Goal: Find specific page/section: Find specific page/section

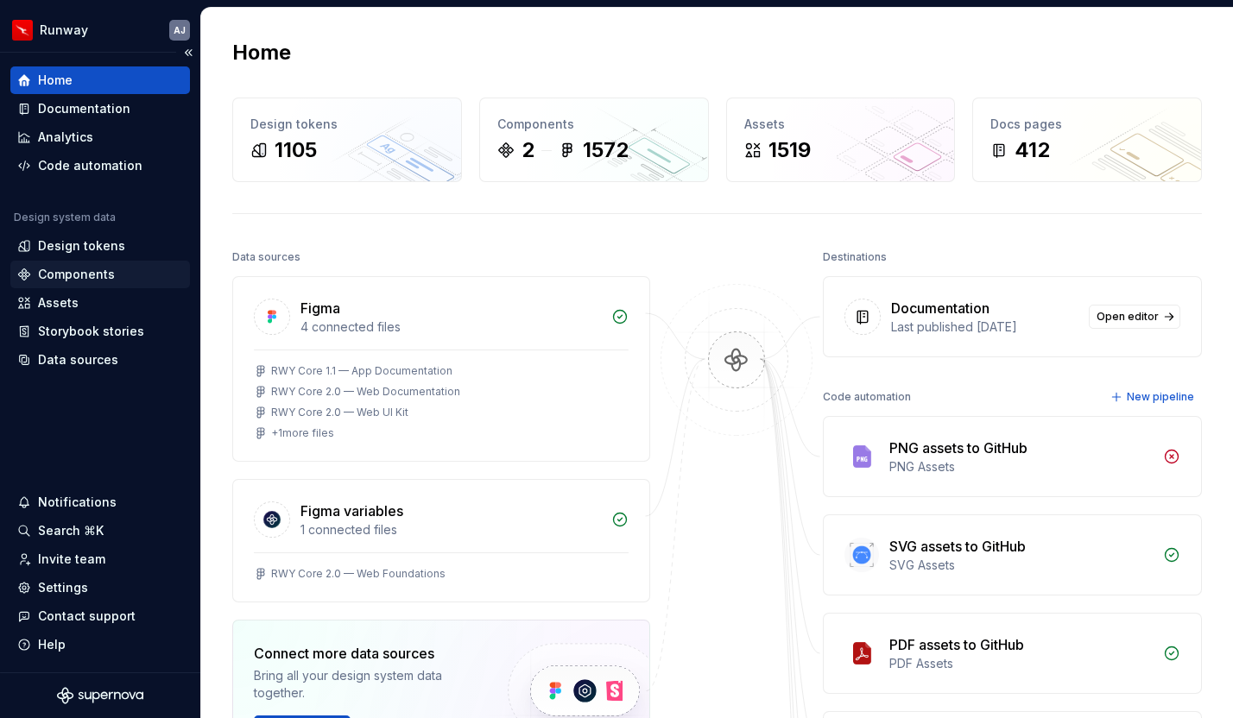
click at [84, 269] on div "Components" at bounding box center [76, 274] width 77 height 17
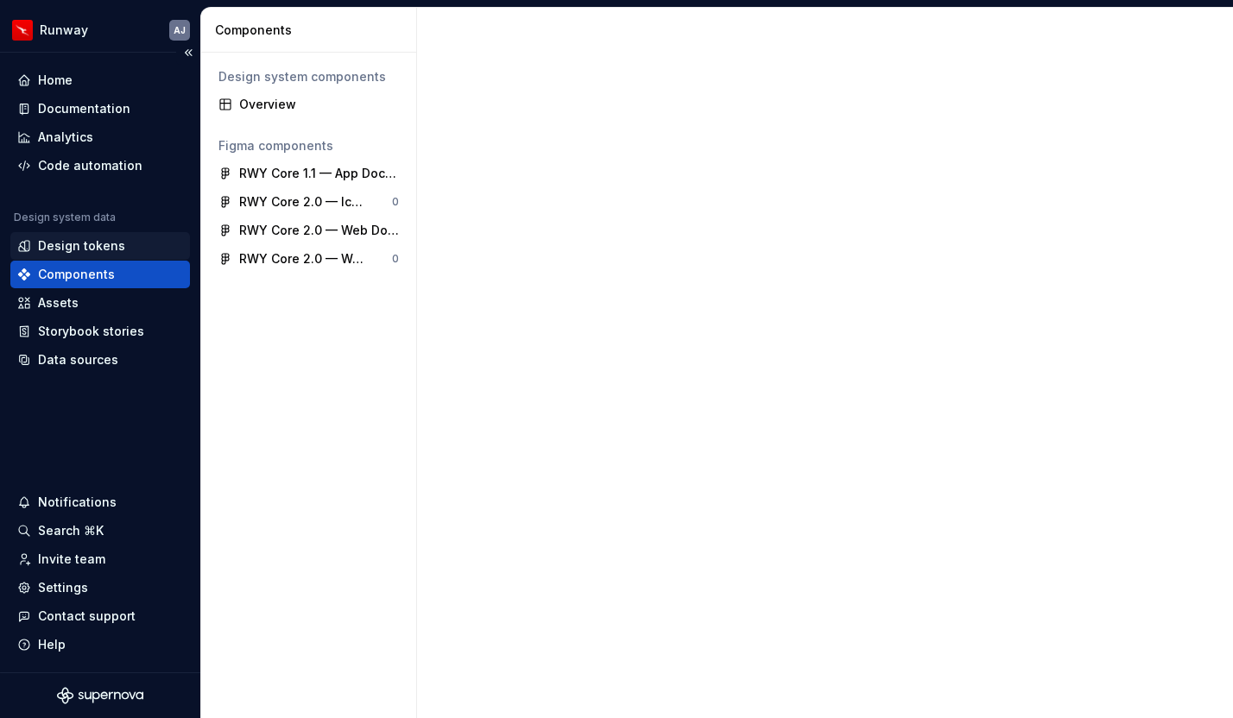
click at [105, 243] on div "Design tokens" at bounding box center [81, 245] width 87 height 17
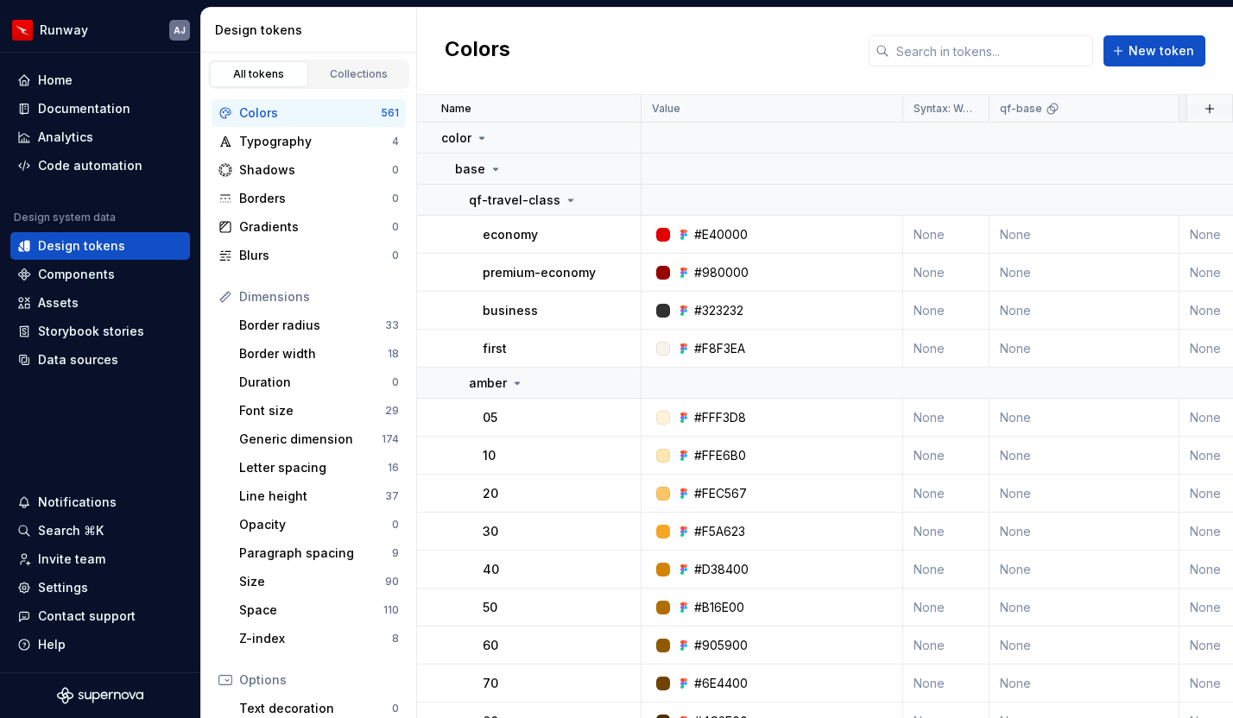
click at [271, 108] on div "Colors" at bounding box center [310, 112] width 142 height 17
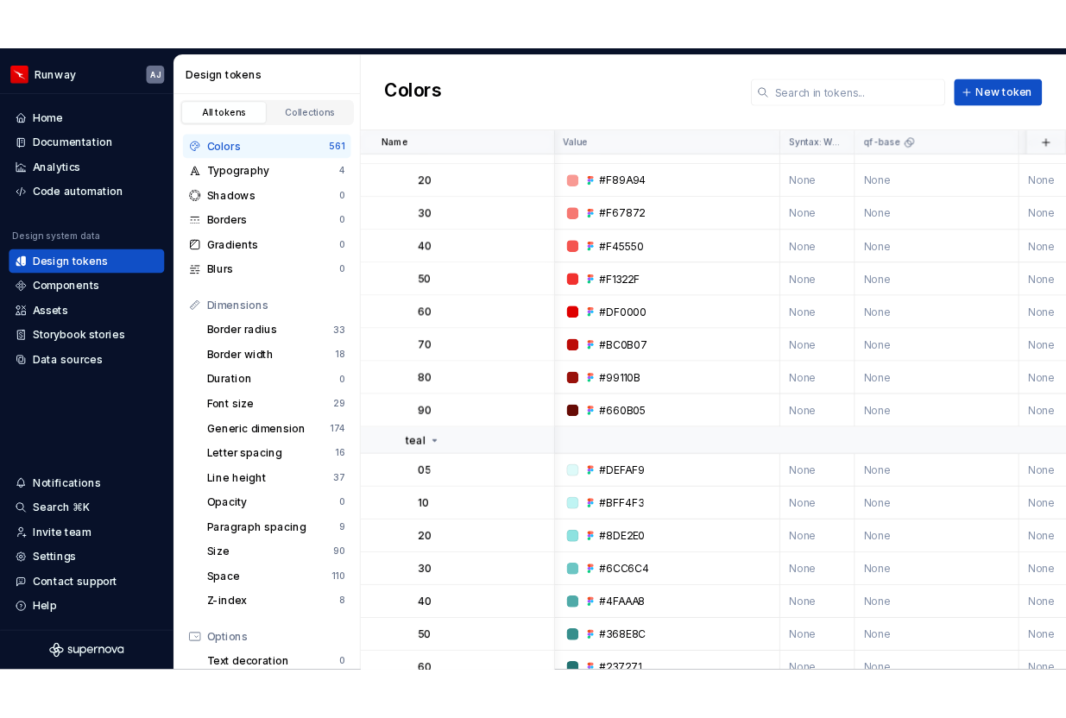
scroll to position [1369, 1]
